Goal: Book appointment/travel/reservation

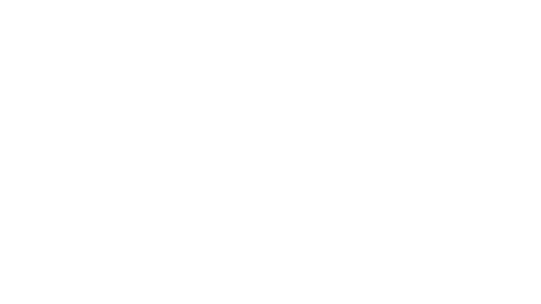
select select "**"
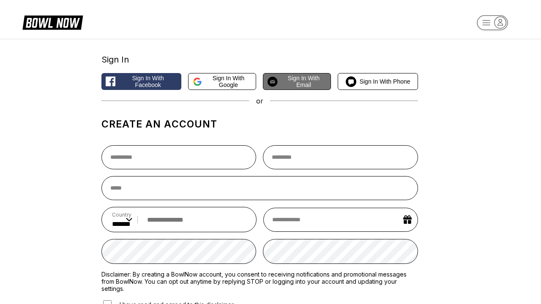
click at [297, 82] on span "Sign in with Email" at bounding box center [304, 82] width 46 height 14
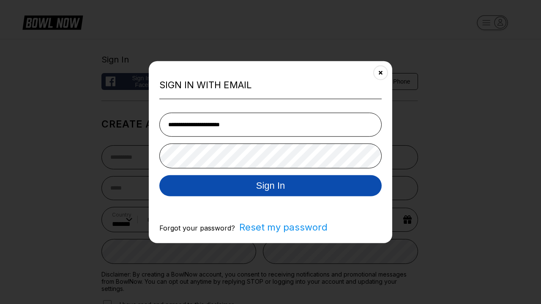
click at [271, 186] on button "Sign In" at bounding box center [270, 185] width 222 height 21
